Goal: Check status

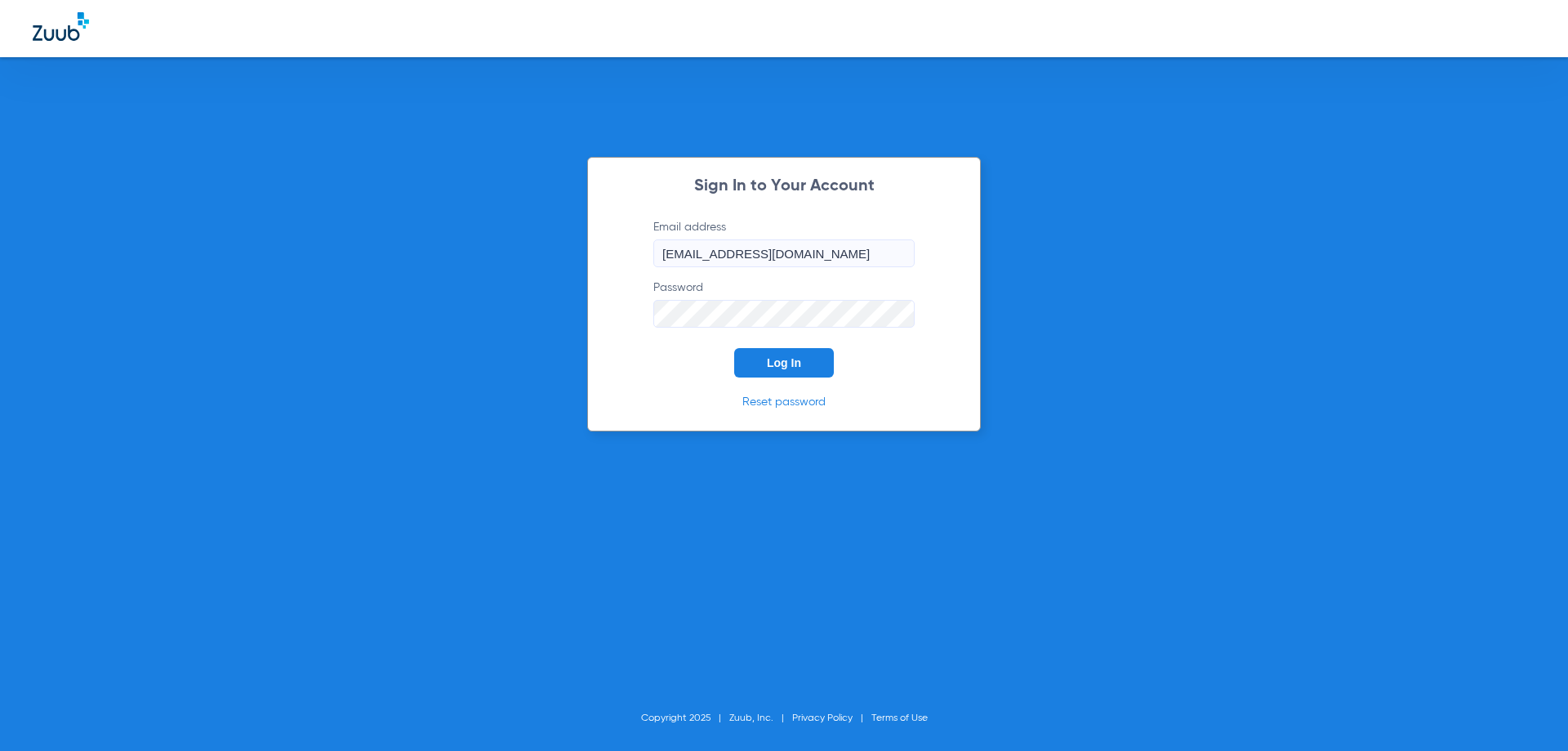
click at [807, 373] on button "Log In" at bounding box center [784, 362] width 99 height 30
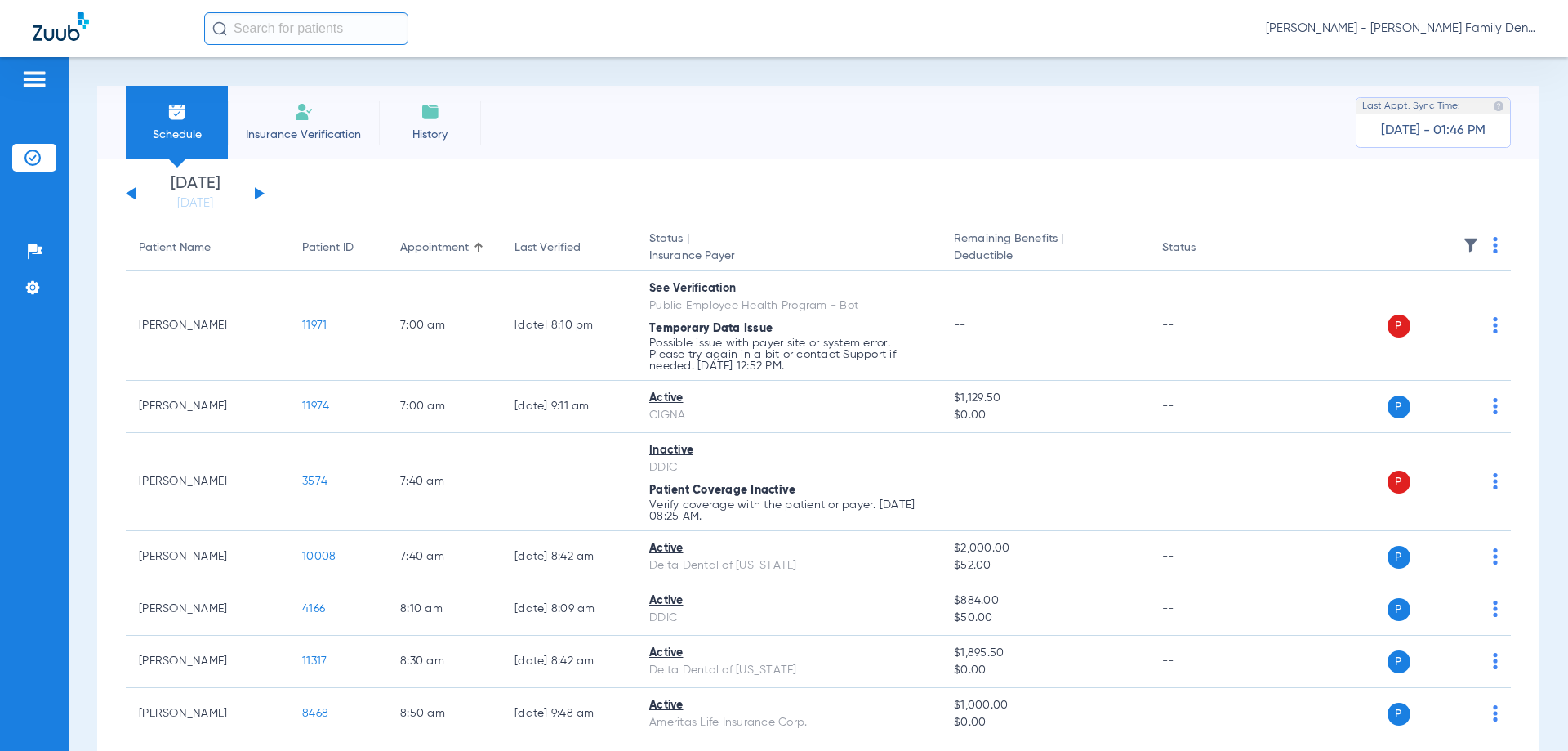
click at [265, 195] on app-single-date-navigator "[DATE] [DATE] [DATE] [DATE] [DATE] [DATE] [DATE] [DATE] [DATE] [DATE] [DATE] [D…" at bounding box center [818, 193] width 1386 height 36
click at [261, 194] on button at bounding box center [259, 193] width 10 height 13
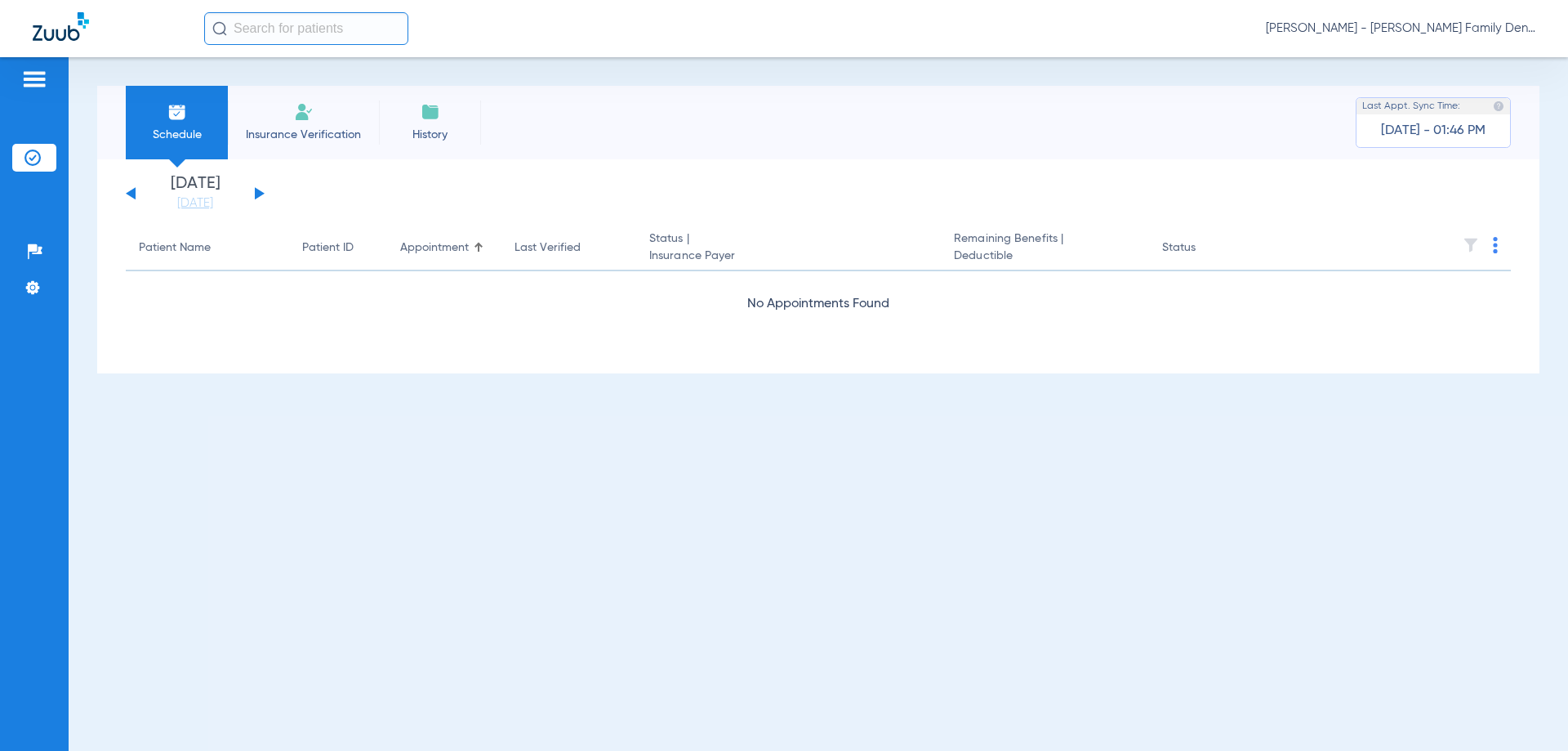
click at [261, 194] on button at bounding box center [259, 193] width 10 height 13
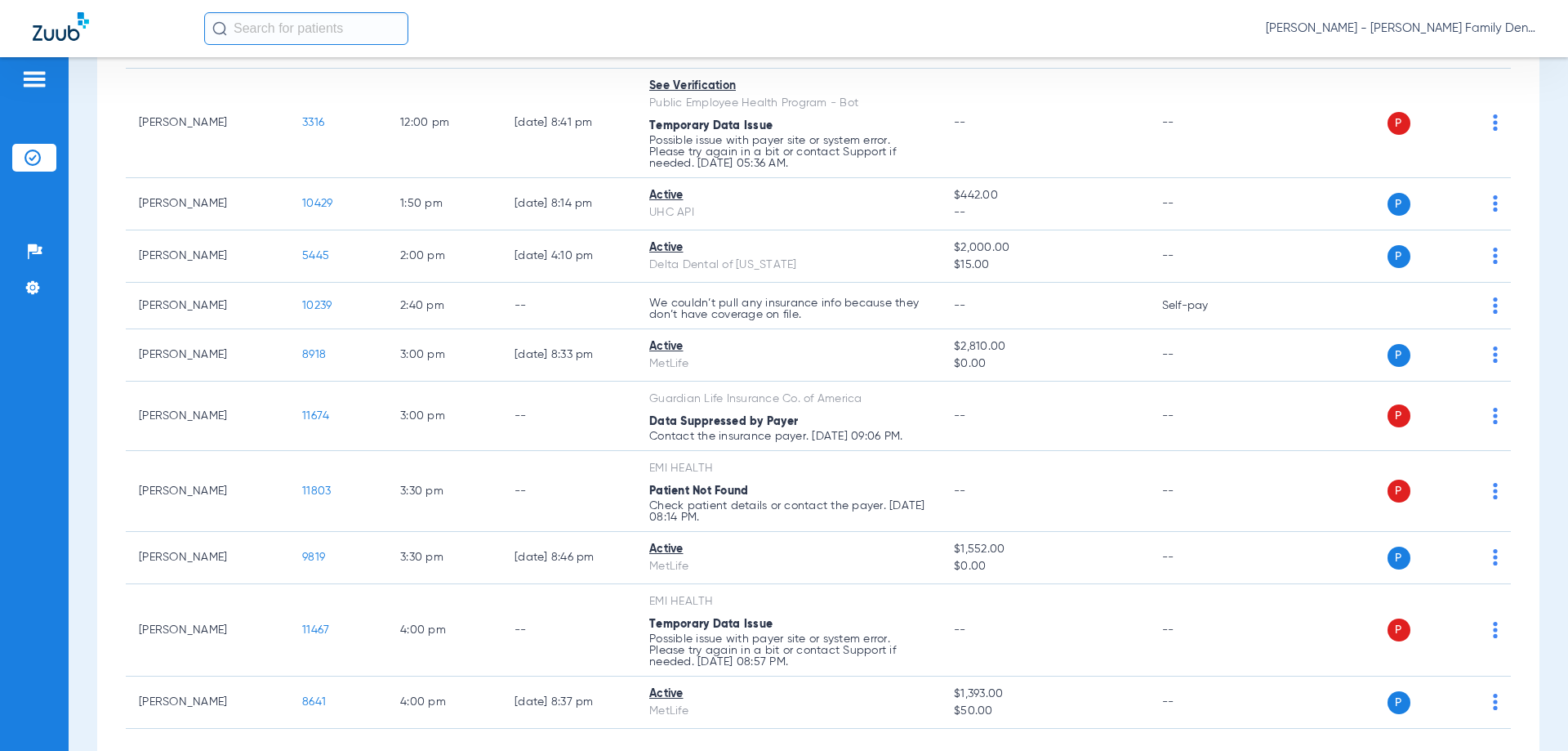
scroll to position [899, 0]
